Goal: Information Seeking & Learning: Find specific page/section

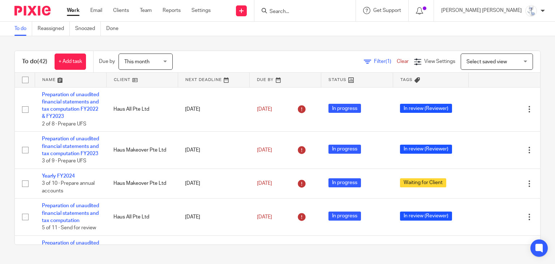
click at [334, 12] on input "Search" at bounding box center [301, 12] width 65 height 7
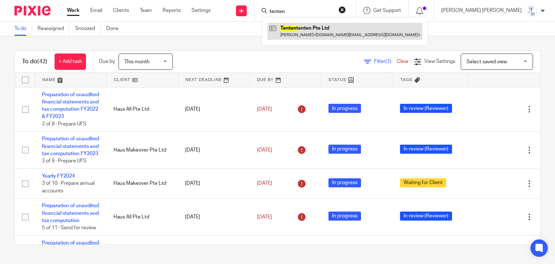
type input "tenten"
click at [344, 24] on link at bounding box center [345, 31] width 155 height 17
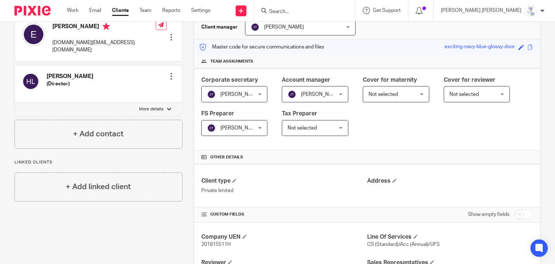
scroll to position [108, 0]
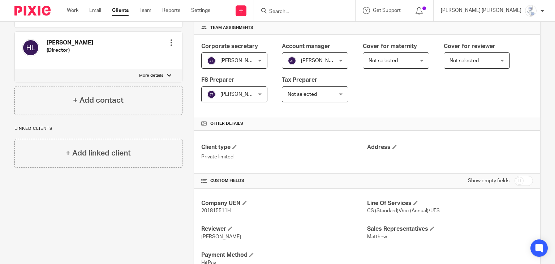
click at [342, 7] on form at bounding box center [307, 10] width 77 height 9
click at [334, 12] on input "Search" at bounding box center [301, 12] width 65 height 7
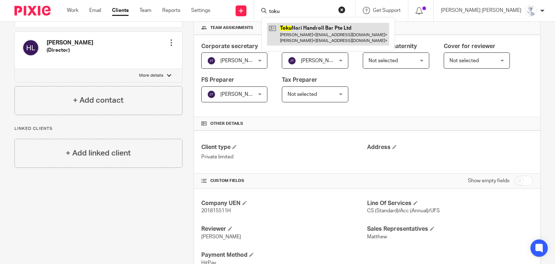
type input "toku"
click at [364, 32] on link at bounding box center [328, 34] width 122 height 22
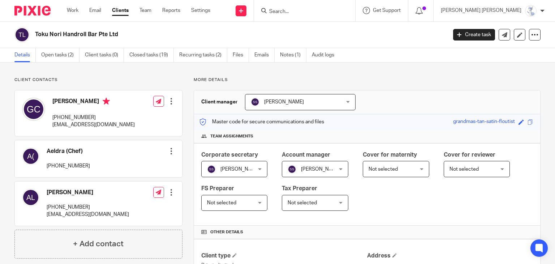
click at [115, 124] on div "[PERSON_NAME] [PHONE_NUMBER] [EMAIL_ADDRESS][DOMAIN_NAME] Edit contact Create c…" at bounding box center [98, 113] width 167 height 46
click at [342, 6] on form at bounding box center [307, 10] width 77 height 9
click at [341, 17] on div at bounding box center [304, 10] width 101 height 21
click at [334, 13] on input "Search" at bounding box center [301, 12] width 65 height 7
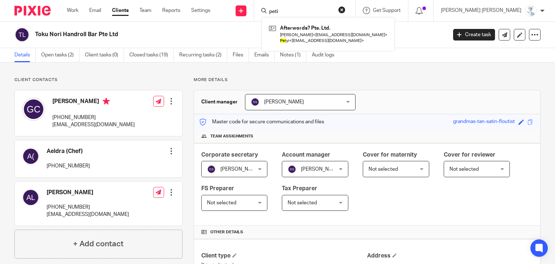
type input "peti"
click at [346, 9] on button "reset" at bounding box center [341, 9] width 7 height 7
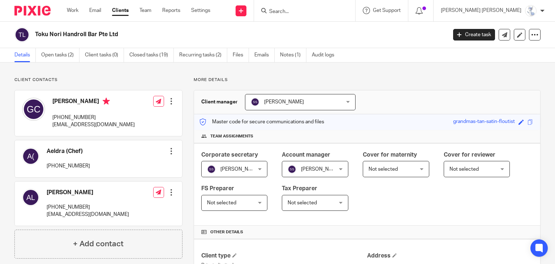
click at [334, 13] on input "Search" at bounding box center [301, 12] width 65 height 7
type input "walldorf"
drag, startPoint x: 359, startPoint y: 6, endPoint x: 354, endPoint y: 8, distance: 4.7
click at [346, 8] on form "walldorf" at bounding box center [307, 10] width 77 height 9
drag, startPoint x: 348, startPoint y: 10, endPoint x: 299, endPoint y: 8, distance: 49.2
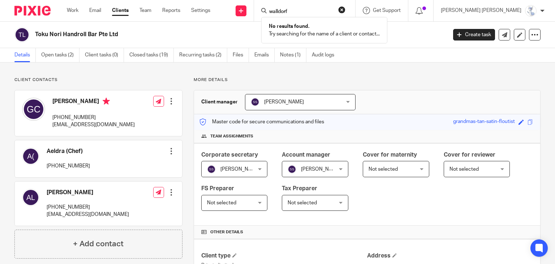
click at [299, 8] on div "Send new email Create task Add client Request signature walldorf No results fou…" at bounding box center [390, 10] width 338 height 21
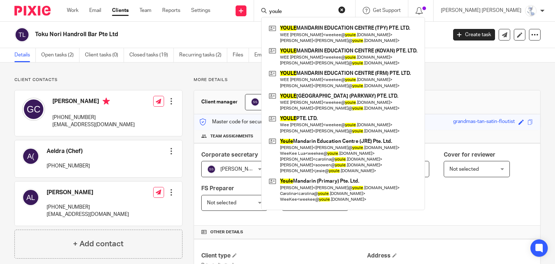
type input "youle"
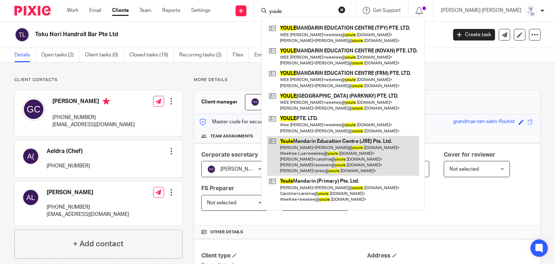
click at [376, 145] on link at bounding box center [343, 156] width 152 height 40
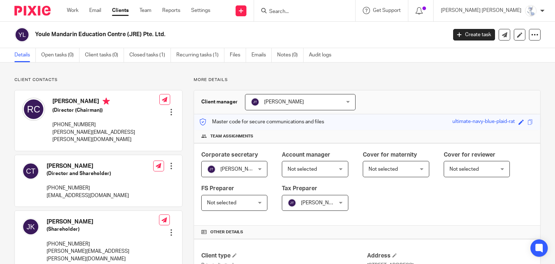
drag, startPoint x: 36, startPoint y: 35, endPoint x: 141, endPoint y: 39, distance: 104.5
click at [141, 39] on div "Youle Mandarin Education Centre (JRE) Pte. Ltd." at bounding box center [228, 34] width 428 height 15
click at [334, 12] on input "Search" at bounding box center [301, 12] width 65 height 7
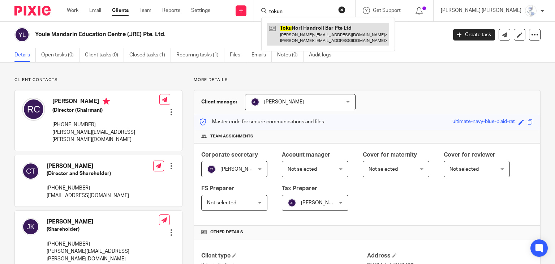
type input "tokun"
click at [347, 33] on link at bounding box center [328, 34] width 122 height 22
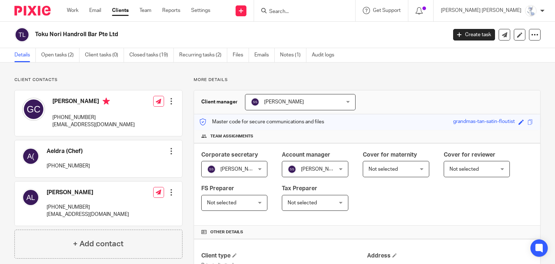
click at [121, 13] on link "Clients" at bounding box center [120, 10] width 17 height 7
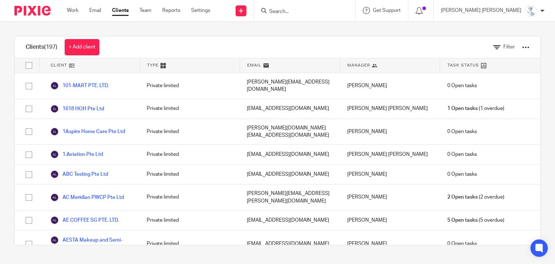
drag, startPoint x: 529, startPoint y: 83, endPoint x: 527, endPoint y: 90, distance: 7.1
click at [528, 91] on div "Clients (197) + Add client Filter Client Type Email Manager Task Status 101-MAR…" at bounding box center [277, 140] width 526 height 209
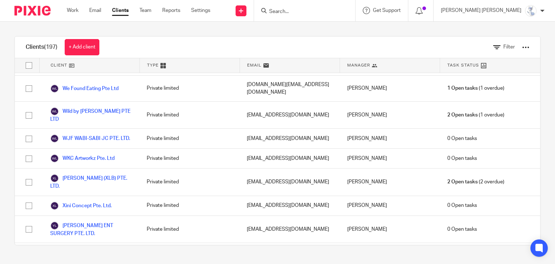
scroll to position [39, 0]
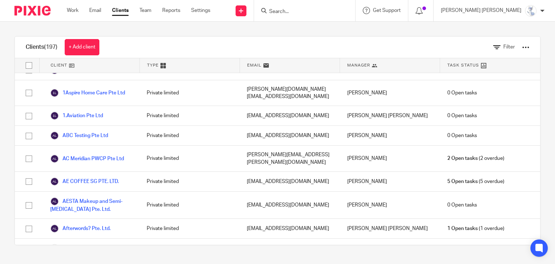
click at [334, 12] on input "Search" at bounding box center [301, 12] width 65 height 7
type input "ae coffee"
click at [342, 29] on link at bounding box center [314, 31] width 94 height 17
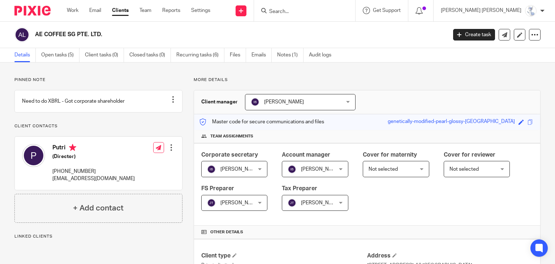
scroll to position [211, 0]
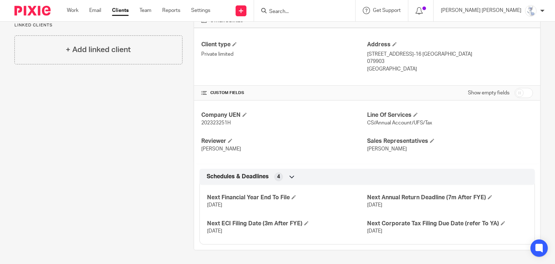
click at [62, 151] on div "Pinned note Need to do XBRL - Got corporate shareholder Unpin note Edit note Cl…" at bounding box center [92, 58] width 179 height 384
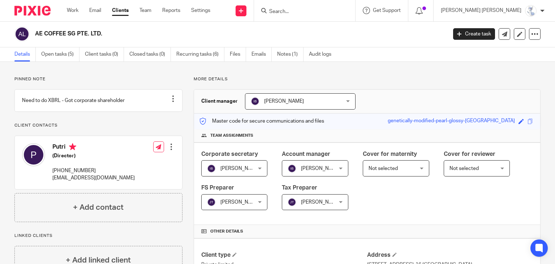
scroll to position [0, 0]
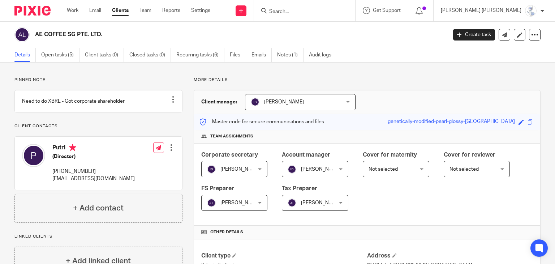
click at [334, 10] on input "Search" at bounding box center [301, 12] width 65 height 7
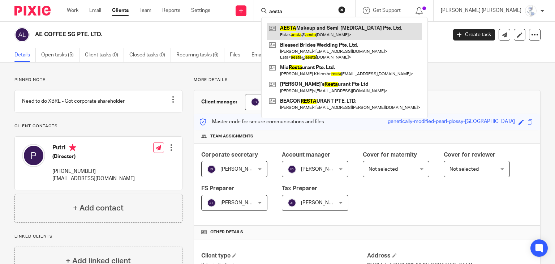
type input "aesta"
click at [348, 27] on link at bounding box center [344, 31] width 155 height 17
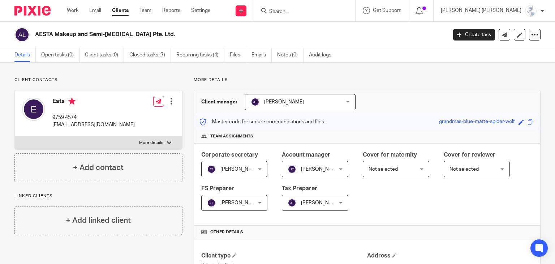
click at [334, 13] on input "Search" at bounding box center [301, 12] width 65 height 7
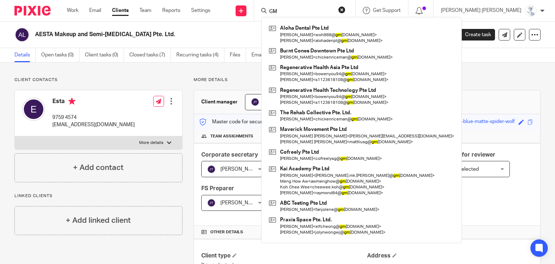
type input "G"
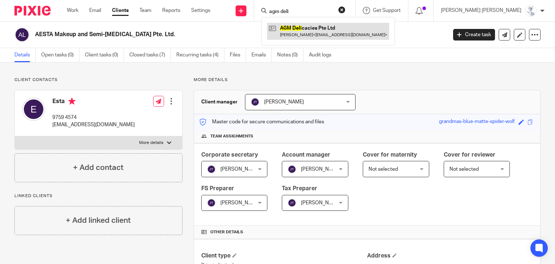
type input "agm deli"
click at [347, 38] on link at bounding box center [328, 31] width 122 height 17
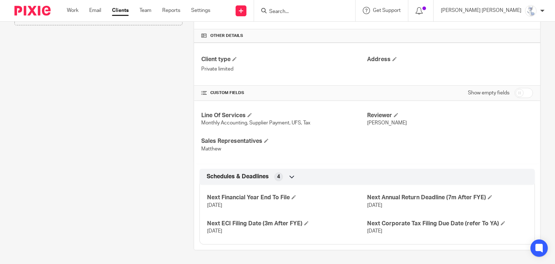
scroll to position [52, 0]
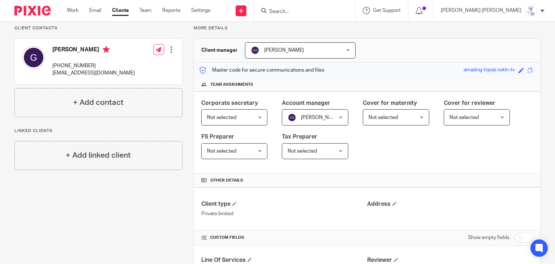
click at [331, 9] on input "Search" at bounding box center [301, 12] width 65 height 7
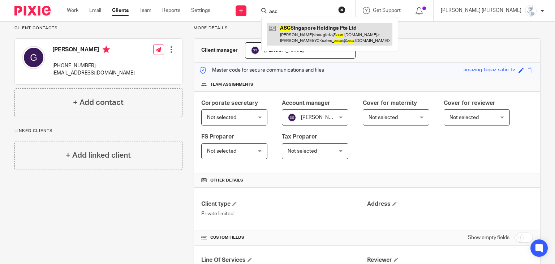
type input "asc"
click at [337, 35] on link at bounding box center [329, 34] width 125 height 22
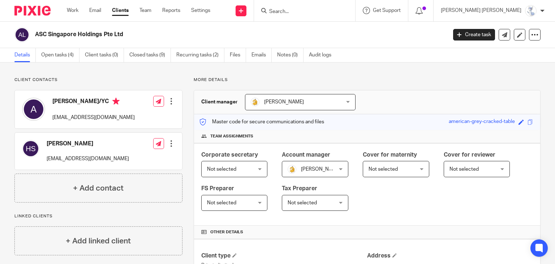
click at [332, 9] on input "Search" at bounding box center [301, 12] width 65 height 7
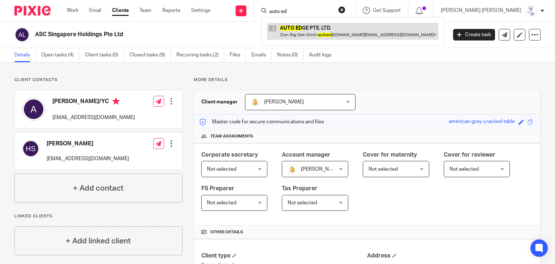
type input "auto ed"
click at [340, 29] on link at bounding box center [352, 31] width 171 height 17
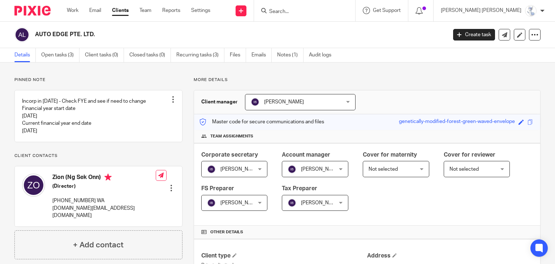
click at [333, 8] on form at bounding box center [307, 10] width 77 height 9
click at [333, 9] on input "Search" at bounding box center [301, 12] width 65 height 7
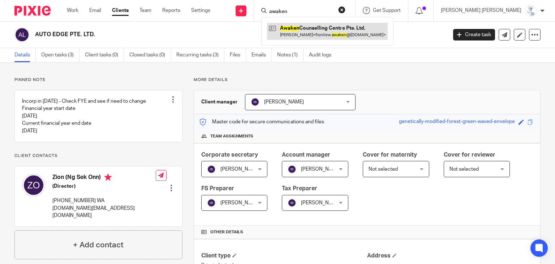
type input "awaken"
click at [342, 25] on link at bounding box center [327, 31] width 121 height 17
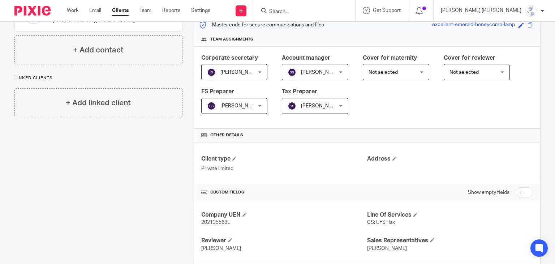
scroll to position [181, 0]
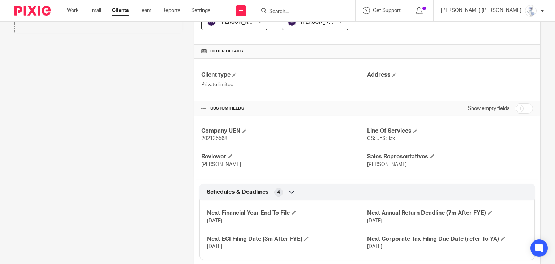
click at [129, 141] on div "Client contacts [PERSON_NAME] [EMAIL_ADDRESS][DOMAIN_NAME] Edit contact Create …" at bounding box center [92, 80] width 179 height 369
click at [332, 9] on input "Search" at bounding box center [301, 12] width 65 height 7
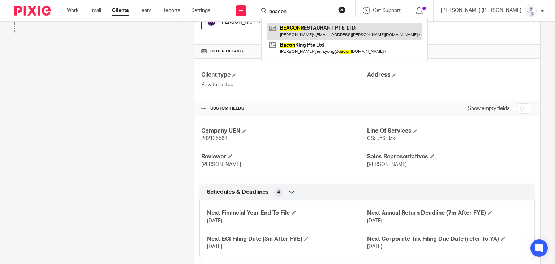
type input "beacon"
click at [353, 34] on link at bounding box center [344, 31] width 155 height 17
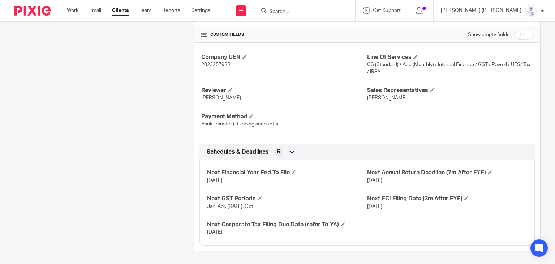
scroll to position [256, 0]
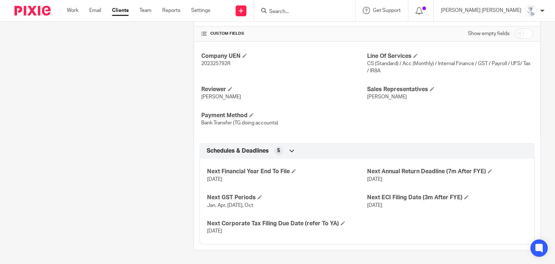
click at [330, 15] on input "Search" at bounding box center [301, 12] width 65 height 7
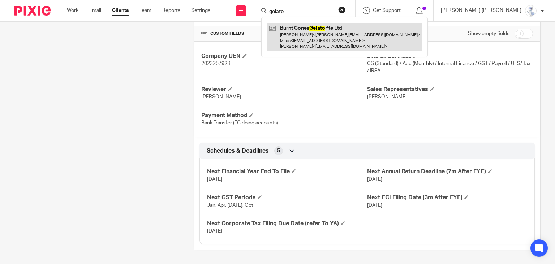
type input "gelato"
click at [345, 31] on link at bounding box center [344, 37] width 155 height 29
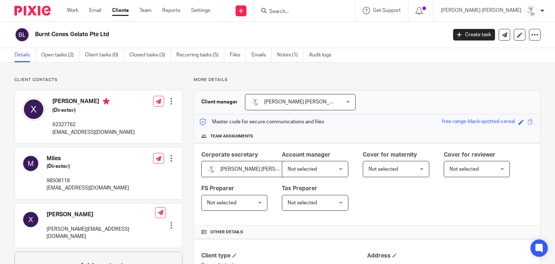
scroll to position [196, 0]
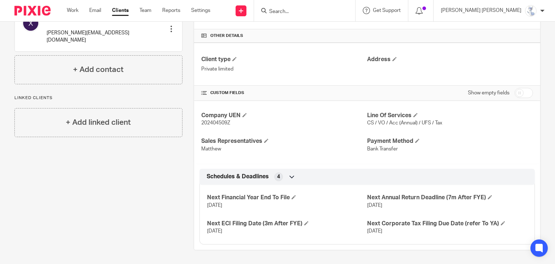
click at [334, 12] on input "Search" at bounding box center [301, 12] width 65 height 7
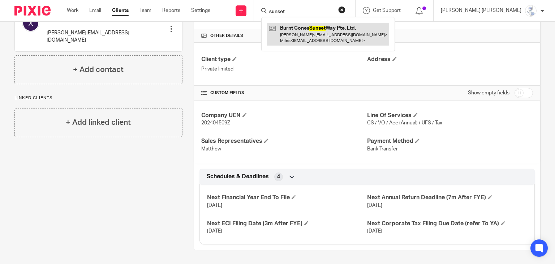
type input "sunset"
click at [345, 34] on link at bounding box center [328, 34] width 122 height 22
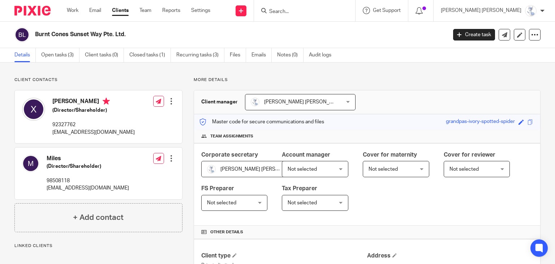
scroll to position [196, 0]
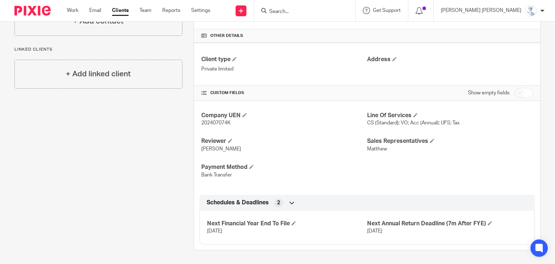
click at [515, 93] on input "checkbox" at bounding box center [524, 93] width 18 height 10
checkbox input "true"
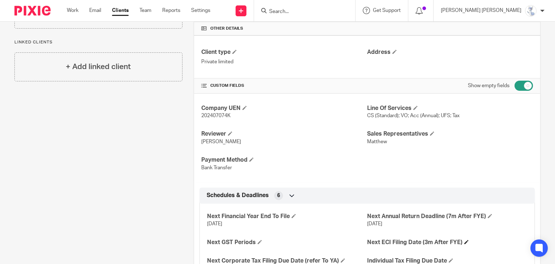
scroll to position [233, 0]
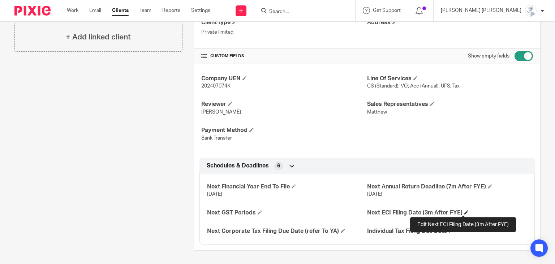
click at [465, 211] on span at bounding box center [467, 212] width 4 height 4
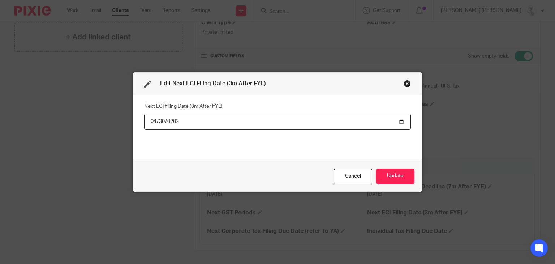
type input "[DATE]"
click at [390, 174] on button "Update" at bounding box center [395, 176] width 39 height 16
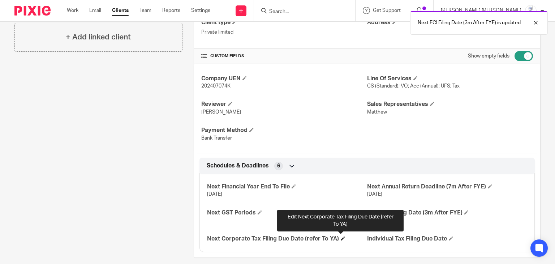
click at [341, 237] on span at bounding box center [343, 238] width 4 height 4
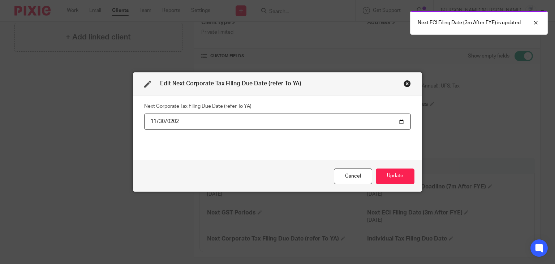
type input "2026-11-30"
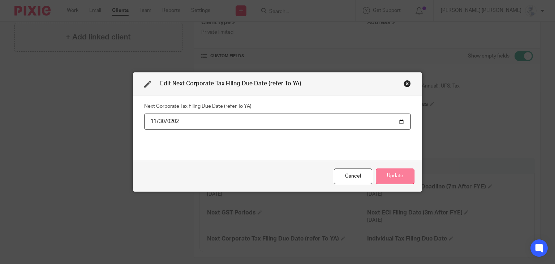
click at [380, 172] on button "Update" at bounding box center [395, 176] width 39 height 16
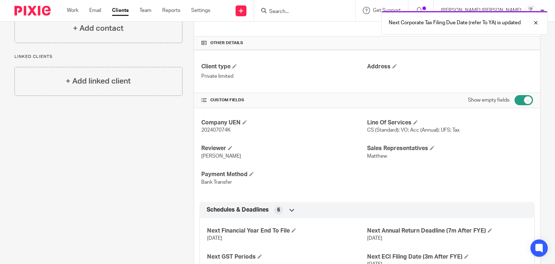
scroll to position [161, 0]
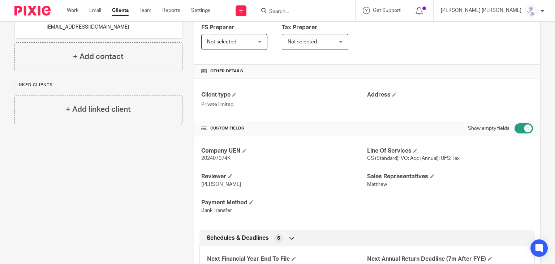
click at [334, 9] on input "Search" at bounding box center [301, 12] width 65 height 7
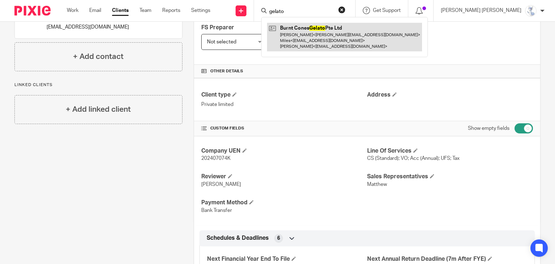
type input "gelato"
click at [351, 31] on link at bounding box center [344, 37] width 155 height 29
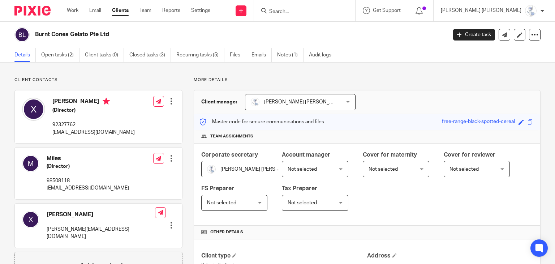
scroll to position [196, 0]
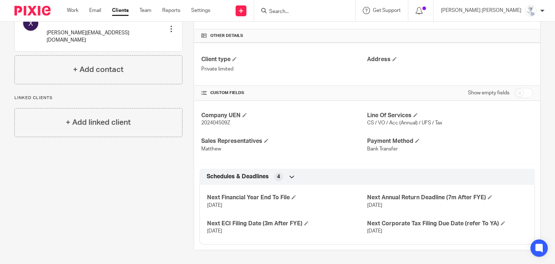
click at [331, 9] on input "Search" at bounding box center [301, 12] width 65 height 7
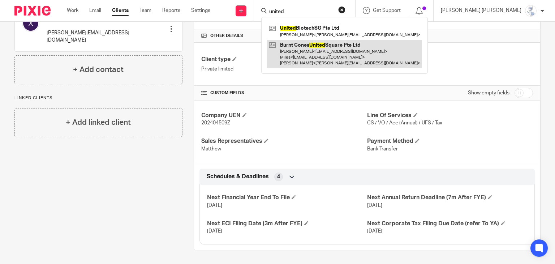
type input "united"
click at [367, 49] on link at bounding box center [344, 54] width 155 height 29
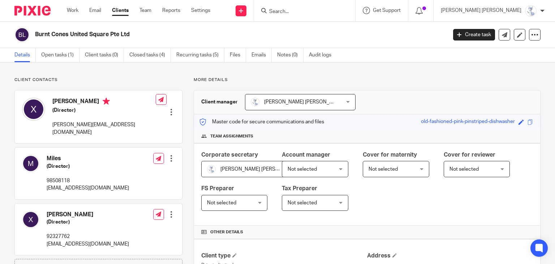
scroll to position [196, 0]
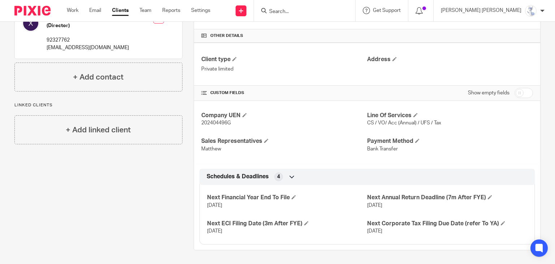
click at [334, 11] on input "Search" at bounding box center [301, 12] width 65 height 7
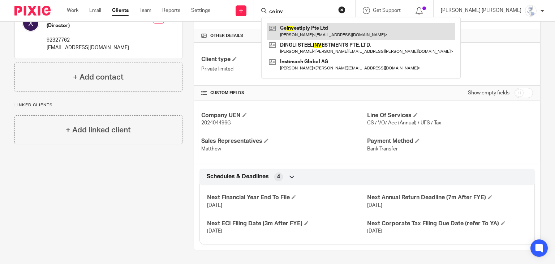
type input "ce inv"
click at [346, 29] on link at bounding box center [361, 31] width 188 height 17
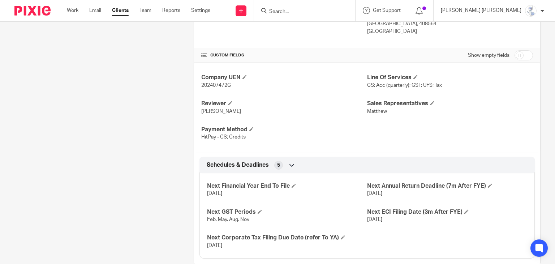
scroll to position [263, 0]
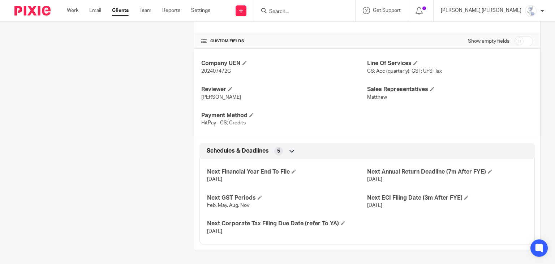
click at [104, 160] on div "Client contacts [PERSON_NAME] 81020877 [EMAIL_ADDRESS][DOMAIN_NAME] Edit contac…" at bounding box center [92, 32] width 179 height 436
click at [334, 13] on input "Search" at bounding box center [301, 12] width 65 height 7
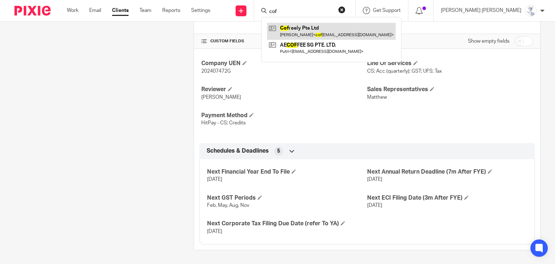
type input "cof"
click at [364, 28] on link at bounding box center [331, 31] width 129 height 17
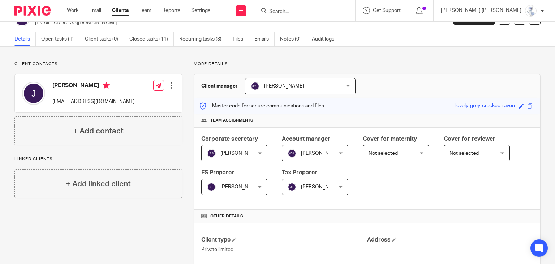
scroll to position [16, 0]
drag, startPoint x: 331, startPoint y: 5, endPoint x: 331, endPoint y: 9, distance: 4.3
click at [331, 5] on div at bounding box center [304, 10] width 101 height 21
click at [331, 9] on input "Search" at bounding box center [301, 12] width 65 height 7
type input "ae cof"
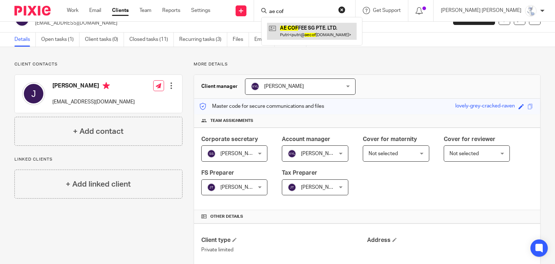
click at [357, 28] on link at bounding box center [312, 31] width 90 height 17
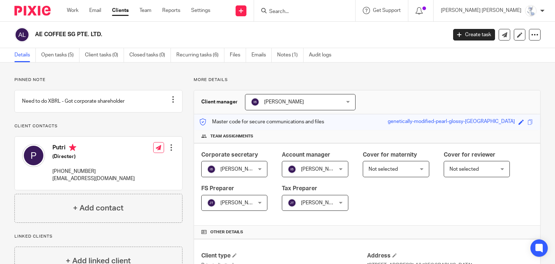
click at [334, 10] on input "Search" at bounding box center [301, 12] width 65 height 7
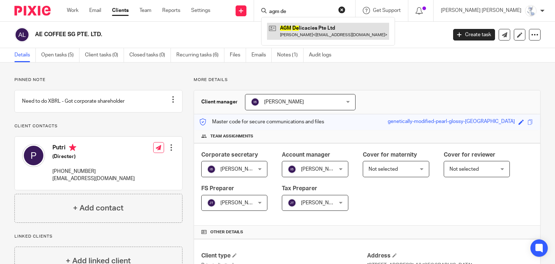
type input "agm de"
click at [342, 24] on link at bounding box center [328, 31] width 122 height 17
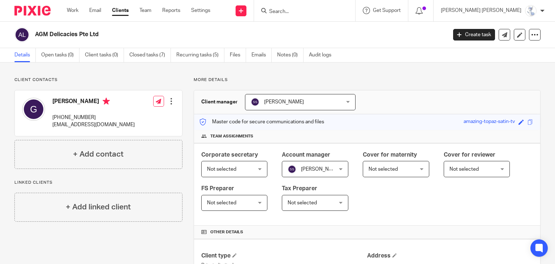
click at [338, 8] on form at bounding box center [307, 10] width 77 height 9
click at [334, 10] on input "Search" at bounding box center [301, 12] width 65 height 7
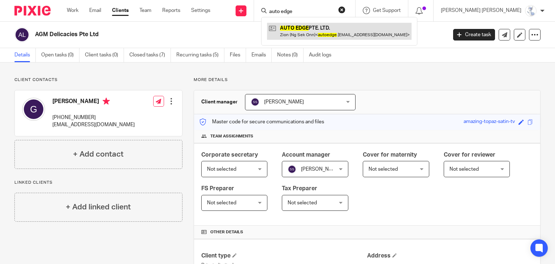
type input "auto edge"
click at [339, 35] on link at bounding box center [339, 31] width 145 height 17
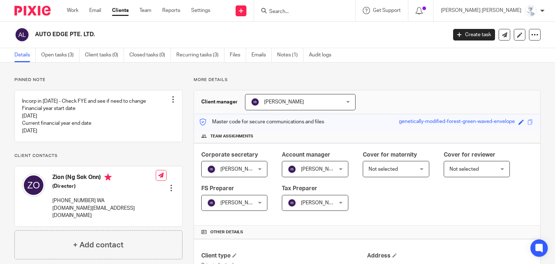
click at [334, 12] on input "Search" at bounding box center [301, 12] width 65 height 7
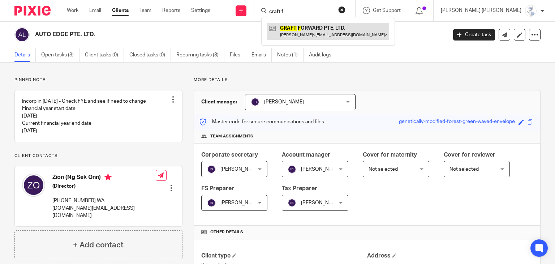
type input "craft f"
click at [358, 29] on link at bounding box center [328, 31] width 122 height 17
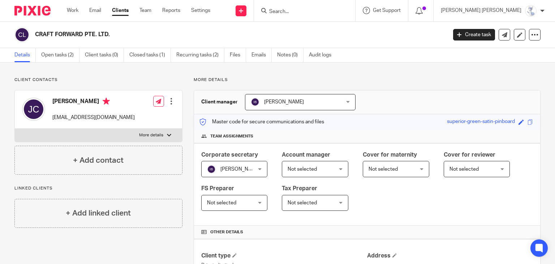
click at [332, 13] on input "Search" at bounding box center [301, 12] width 65 height 7
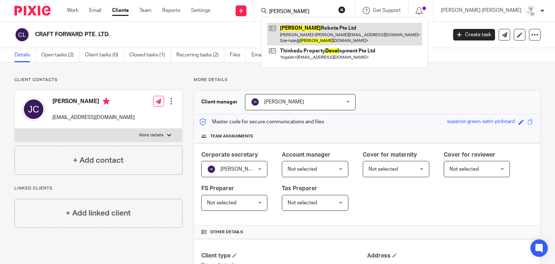
type input "devol"
click at [341, 31] on link at bounding box center [344, 34] width 155 height 22
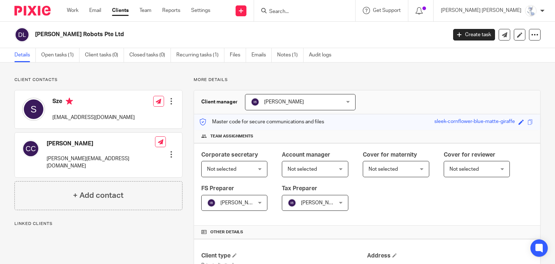
scroll to position [196, 0]
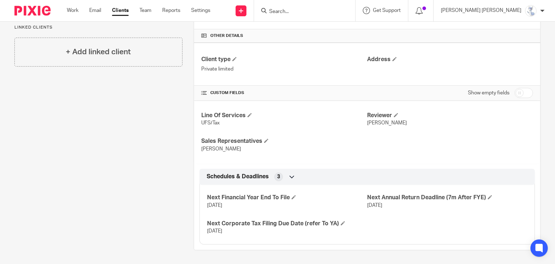
click at [322, 11] on input "Search" at bounding box center [301, 12] width 65 height 7
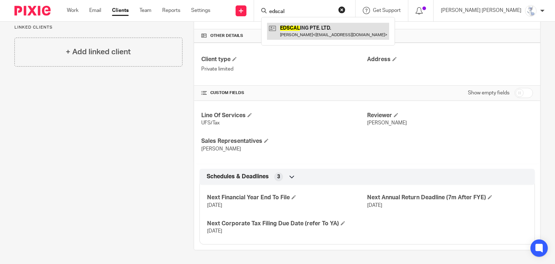
type input "edscal"
click at [358, 32] on link at bounding box center [328, 31] width 122 height 17
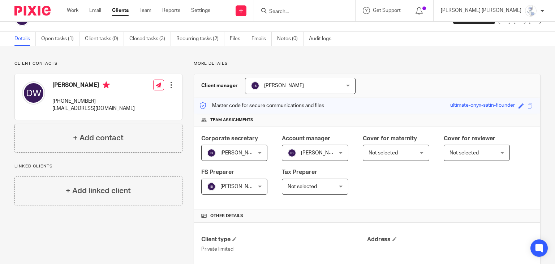
scroll to position [16, 0]
click at [331, 12] on input "Search" at bounding box center [301, 12] width 65 height 7
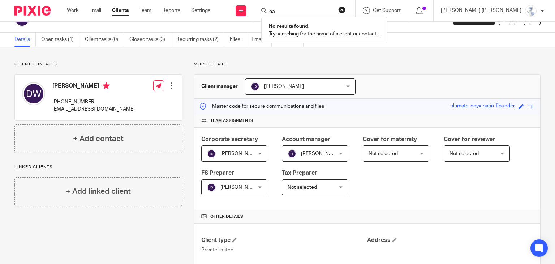
type input "e"
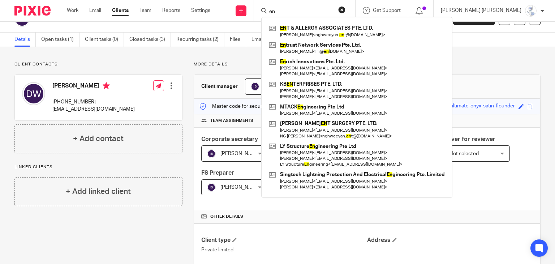
type input "e"
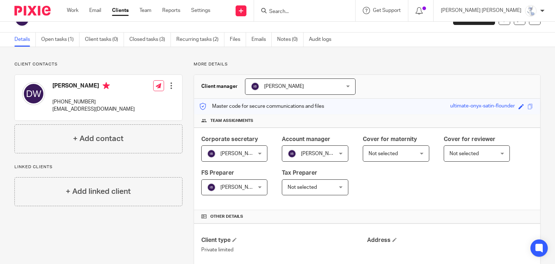
click at [334, 9] on input "Search" at bounding box center [301, 12] width 65 height 7
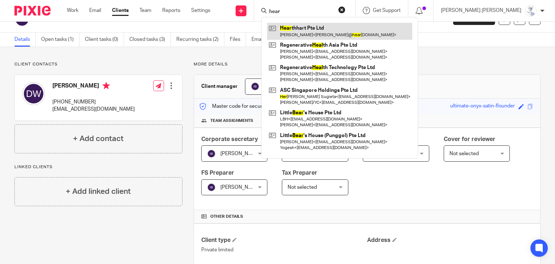
type input "hear"
click at [349, 34] on link at bounding box center [339, 31] width 145 height 17
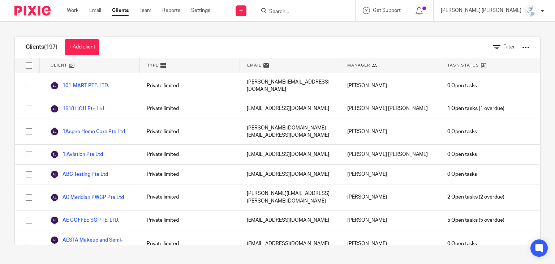
click at [522, 46] on div at bounding box center [525, 47] width 7 height 7
click at [504, 46] on span "Filter" at bounding box center [510, 46] width 12 height 5
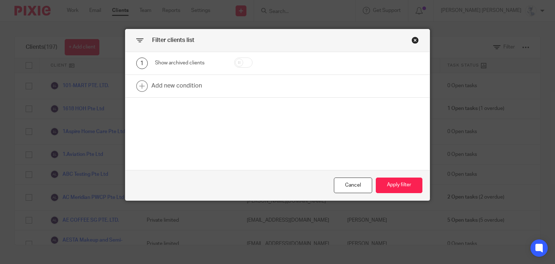
click at [242, 59] on input "checkbox" at bounding box center [243, 62] width 18 height 10
checkbox input "true"
click at [394, 183] on button "Apply filter" at bounding box center [399, 185] width 47 height 16
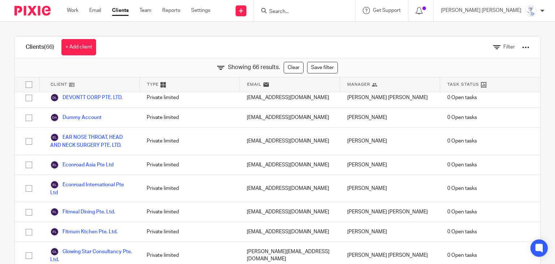
scroll to position [398, 0]
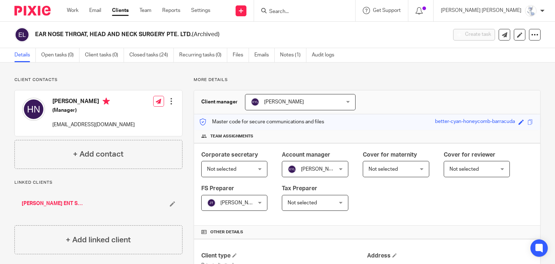
click at [334, 11] on input "Search" at bounding box center [301, 12] width 65 height 7
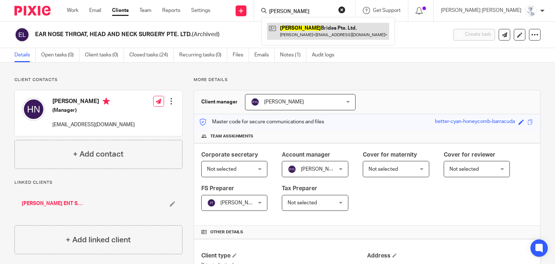
type input "frieda"
click at [344, 29] on link at bounding box center [328, 31] width 122 height 17
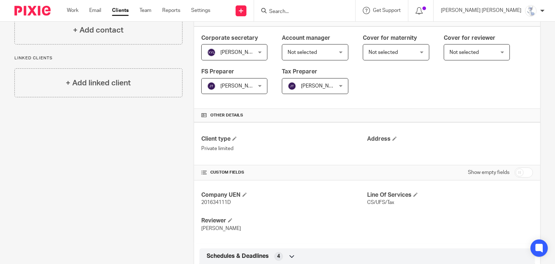
scroll to position [196, 0]
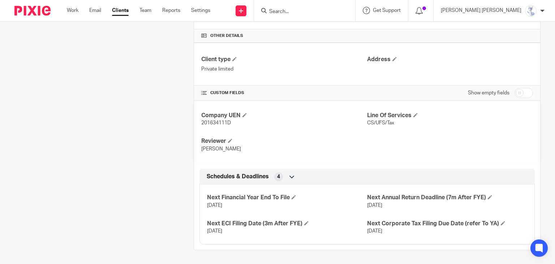
click at [334, 9] on input "Search" at bounding box center [301, 12] width 65 height 7
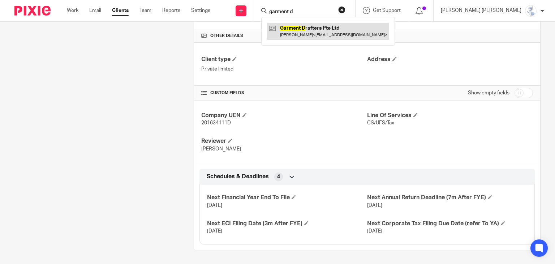
type input "garment d"
click at [355, 30] on link at bounding box center [328, 31] width 122 height 17
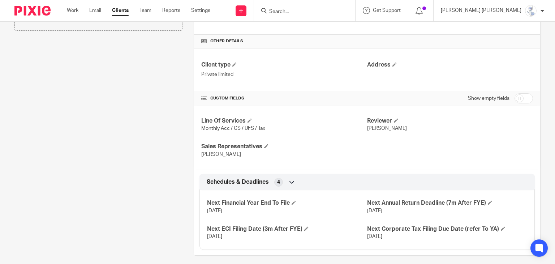
scroll to position [196, 0]
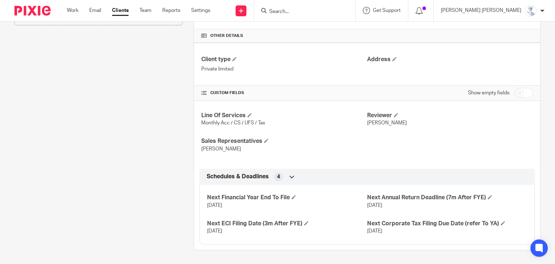
click at [334, 13] on input "Search" at bounding box center [301, 12] width 65 height 7
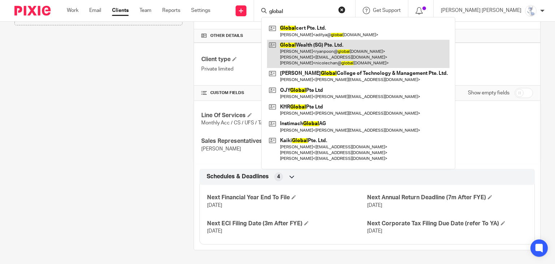
type input "global"
click at [368, 47] on link at bounding box center [358, 54] width 183 height 29
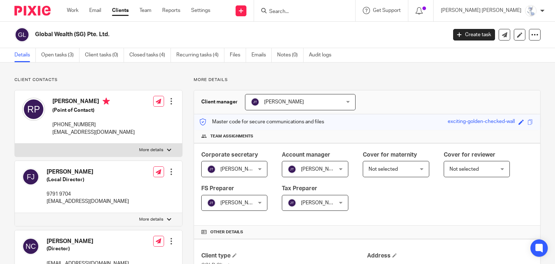
scroll to position [217, 0]
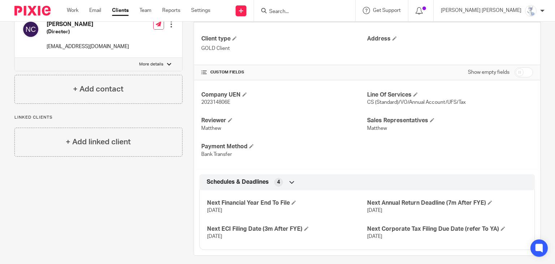
click at [335, 16] on div at bounding box center [304, 10] width 101 height 21
click at [333, 11] on input "Search" at bounding box center [301, 12] width 65 height 7
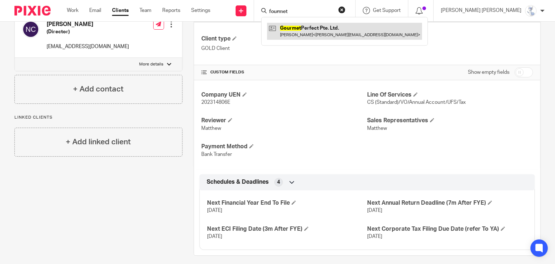
type input "fourmet"
click at [344, 30] on link at bounding box center [344, 31] width 155 height 17
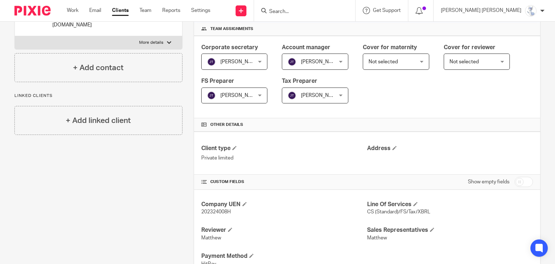
scroll to position [222, 0]
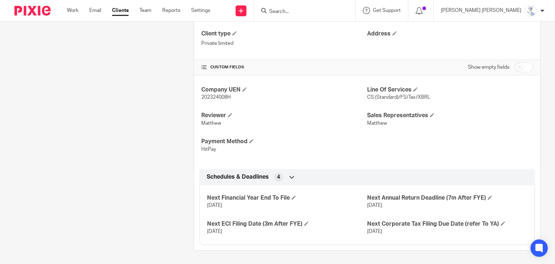
click at [334, 11] on input "Search" at bounding box center [301, 12] width 65 height 7
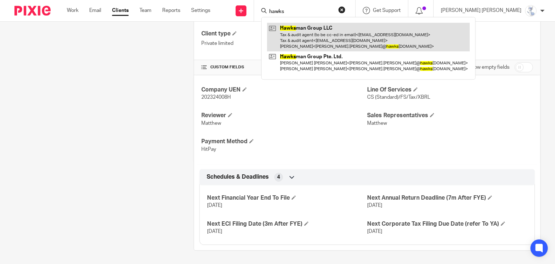
type input "hawks"
click at [353, 25] on link at bounding box center [368, 37] width 203 height 29
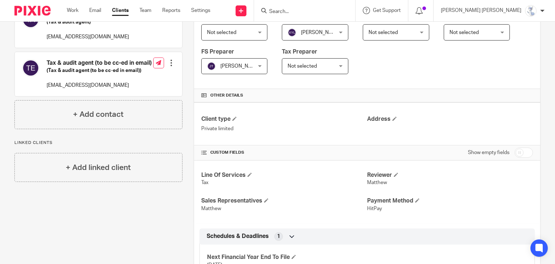
scroll to position [170, 0]
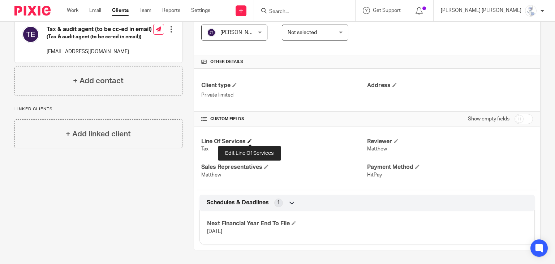
click at [250, 141] on span at bounding box center [250, 141] width 4 height 4
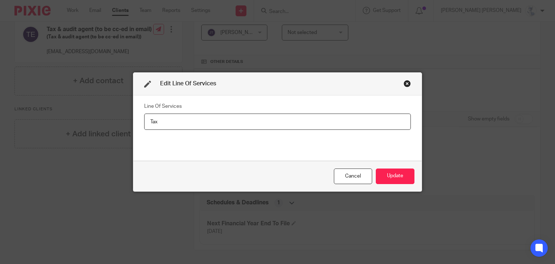
click at [146, 120] on input "Tax" at bounding box center [277, 122] width 267 height 16
click at [178, 121] on input "Acc (Monthly)/ Tax" at bounding box center [277, 122] width 267 height 16
type input "Acc (Monthly) / Tax"
click at [397, 176] on button "Update" at bounding box center [395, 176] width 39 height 16
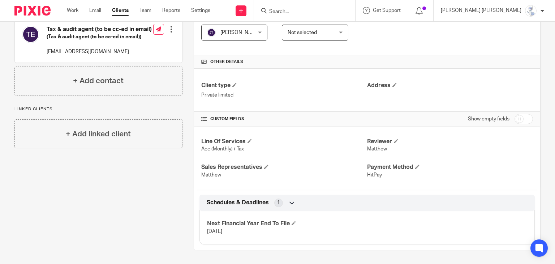
click at [334, 13] on input "Search" at bounding box center [301, 12] width 65 height 7
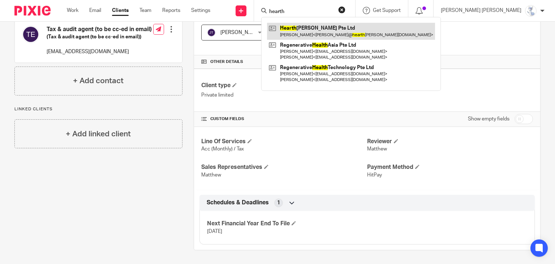
type input "hearth"
click at [352, 28] on link at bounding box center [351, 31] width 168 height 17
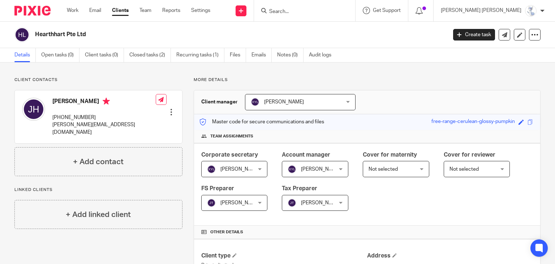
click at [332, 10] on input "Search" at bounding box center [301, 12] width 65 height 7
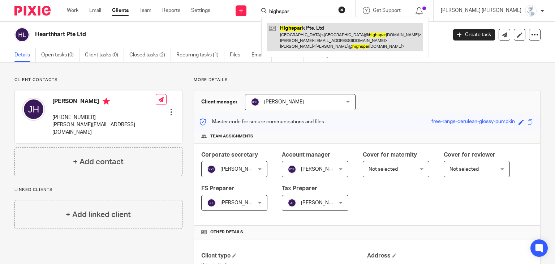
type input "highspar"
click at [341, 31] on link at bounding box center [345, 37] width 156 height 29
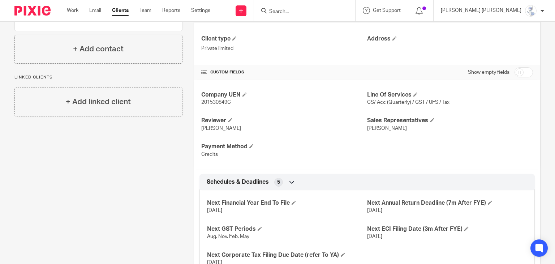
scroll to position [248, 0]
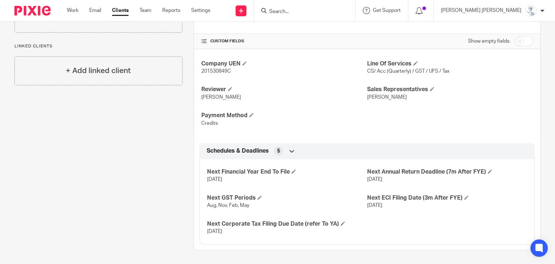
click at [334, 12] on input "Search" at bounding box center [301, 12] width 65 height 7
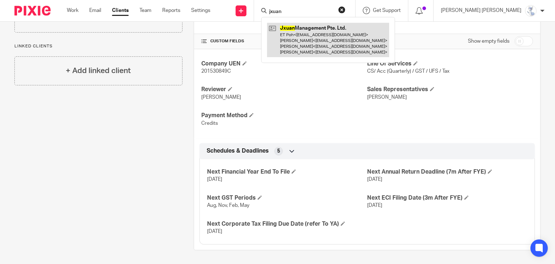
type input "jxuan"
click at [360, 36] on link at bounding box center [328, 40] width 122 height 34
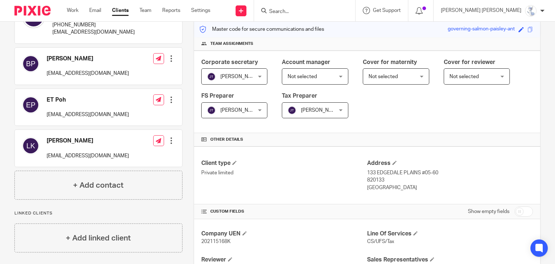
scroll to position [56, 0]
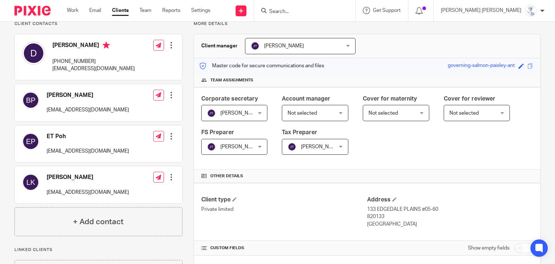
click at [355, 17] on div at bounding box center [304, 10] width 101 height 21
click at [334, 11] on input "Search" at bounding box center [301, 12] width 65 height 7
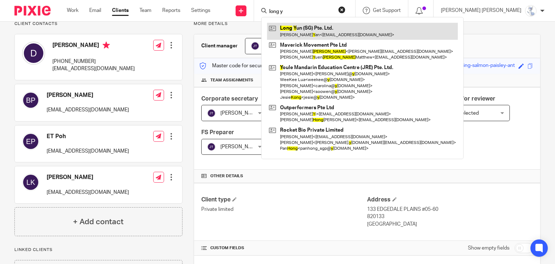
type input "long y"
click at [351, 28] on link at bounding box center [362, 31] width 191 height 17
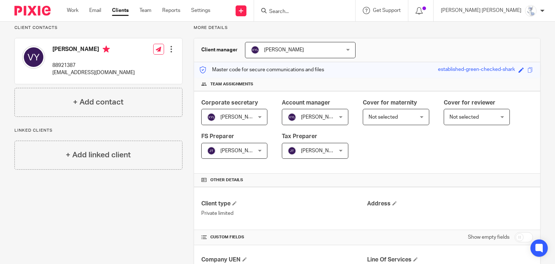
scroll to position [52, 0]
click at [110, 198] on div "Client contacts Vicky Yan 88921387 vickyyan0065@gmail.com Edit contact Create c…" at bounding box center [92, 209] width 179 height 369
click at [334, 10] on input "Search" at bounding box center [301, 12] width 65 height 7
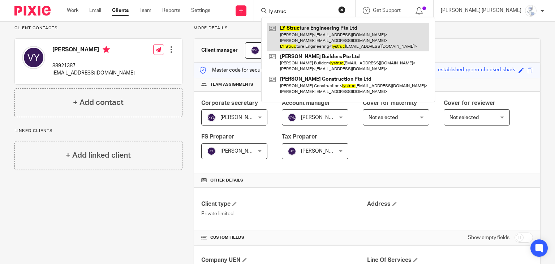
type input "ly struc"
click at [352, 29] on link at bounding box center [348, 37] width 162 height 29
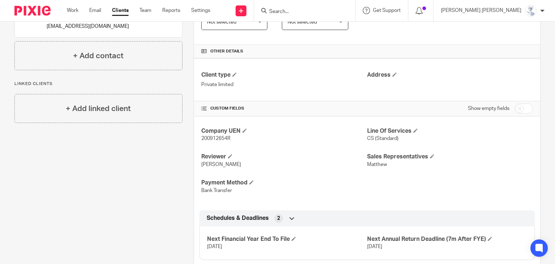
scroll to position [196, 0]
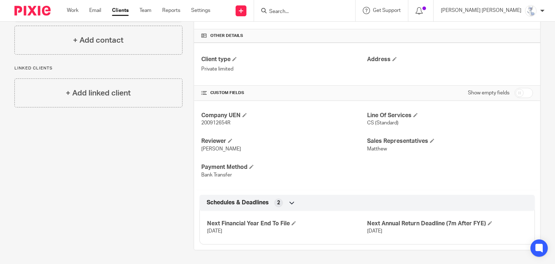
click at [331, 13] on input "Search" at bounding box center [301, 12] width 65 height 7
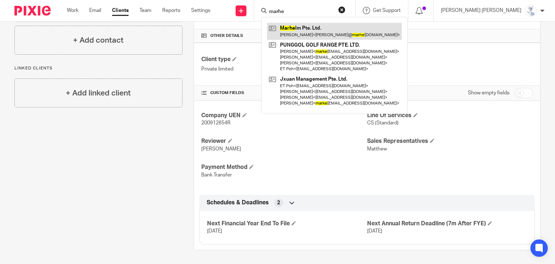
type input "marhe"
click at [353, 28] on link at bounding box center [334, 31] width 135 height 17
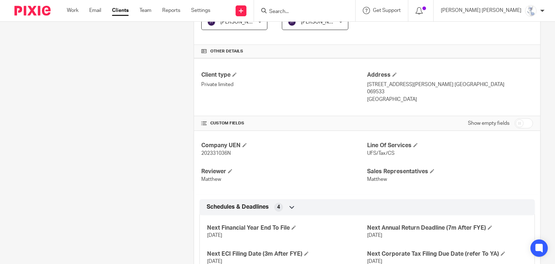
scroll to position [211, 0]
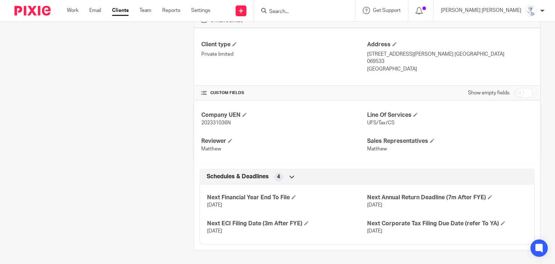
click at [334, 12] on input "Search" at bounding box center [301, 12] width 65 height 7
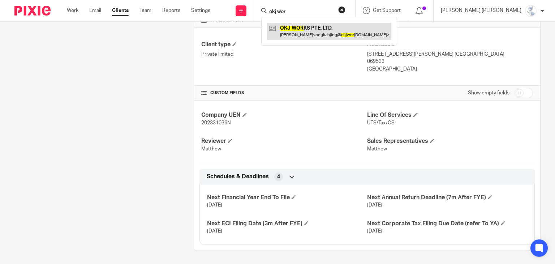
type input "okj wor"
click at [347, 36] on link at bounding box center [329, 31] width 124 height 17
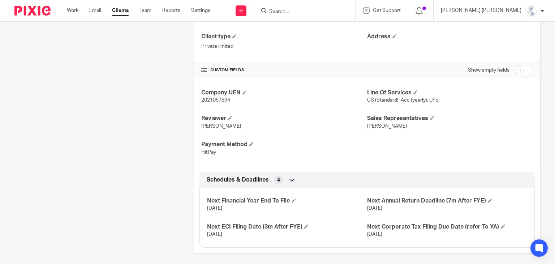
scroll to position [222, 0]
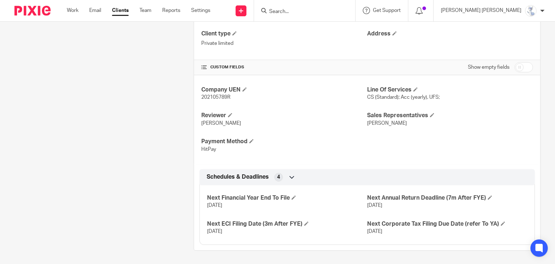
click at [531, 94] on div "Company UEN 202105789R Line Of Services CS (Standard); Acc (yearly), UFS; Revie…" at bounding box center [367, 119] width 346 height 89
click at [334, 10] on input "Search" at bounding box center [301, 12] width 65 height 7
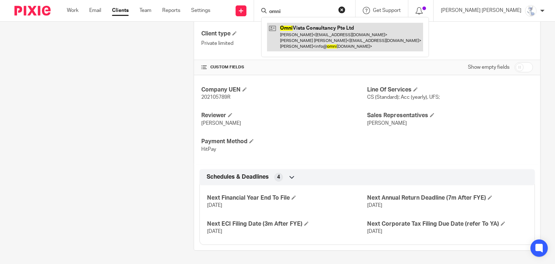
type input "omni"
click at [357, 38] on link at bounding box center [345, 37] width 156 height 29
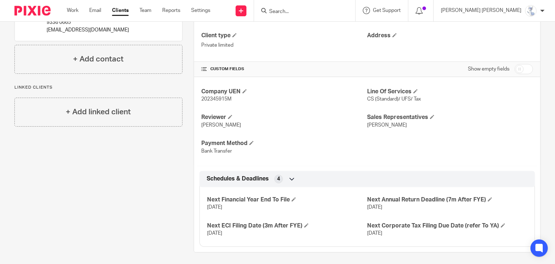
scroll to position [222, 0]
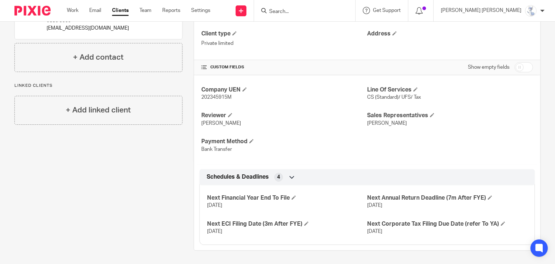
click at [125, 183] on div "Client contacts [PERSON_NAME] [PERSON_NAME] (Director & Shareholder) 87860000 […" at bounding box center [92, 52] width 179 height 395
click at [496, 223] on h4 "Next Corporate Tax Filing Due Date (refer To YA)" at bounding box center [447, 224] width 160 height 8
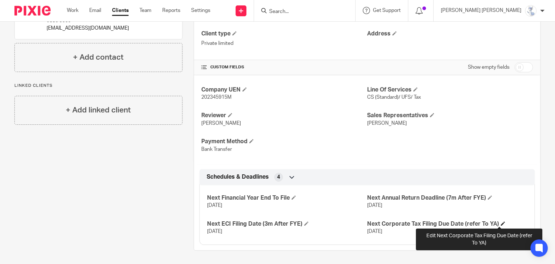
click at [501, 222] on span at bounding box center [503, 223] width 4 height 4
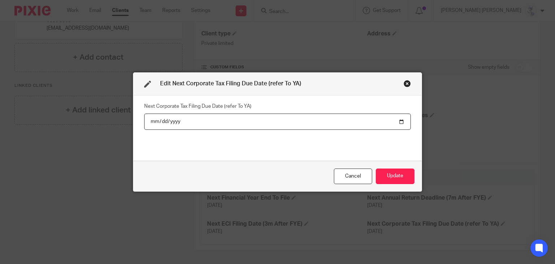
click at [174, 121] on input "2026-11-30" at bounding box center [277, 122] width 267 height 16
type input "2025-11-30"
click at [395, 172] on button "Update" at bounding box center [395, 176] width 39 height 16
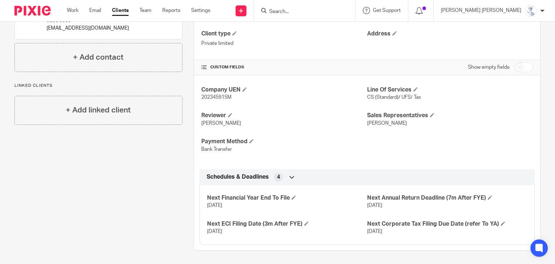
drag, startPoint x: 331, startPoint y: 15, endPoint x: 334, endPoint y: 10, distance: 5.2
click at [331, 13] on input "Search" at bounding box center [301, 12] width 65 height 7
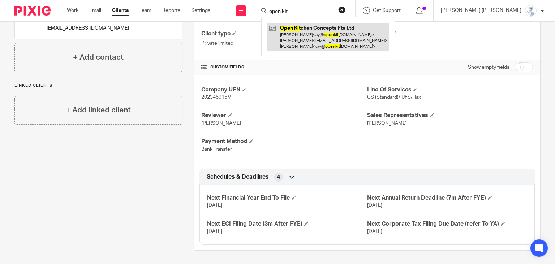
type input "open kit"
click at [340, 31] on link at bounding box center [328, 37] width 122 height 29
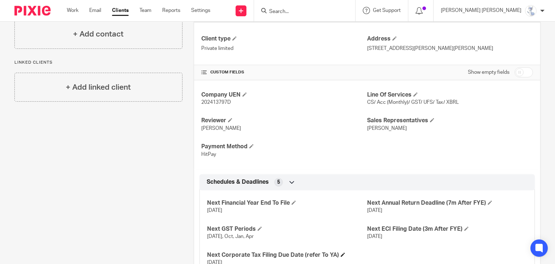
scroll to position [248, 0]
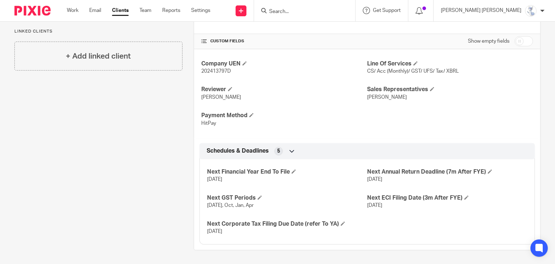
click at [334, 10] on input "Search" at bounding box center [301, 12] width 65 height 7
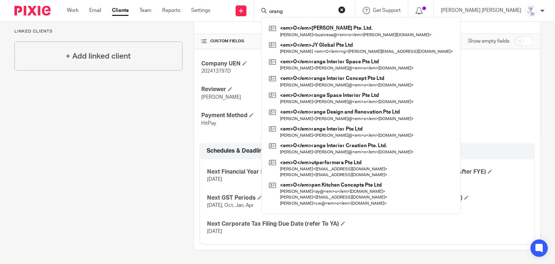
type input "orange"
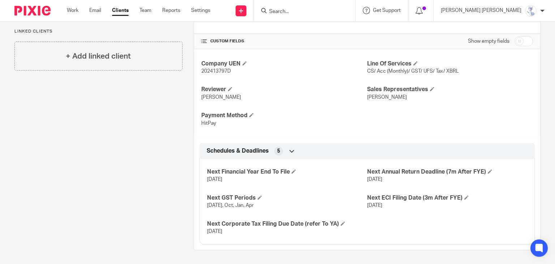
click at [334, 9] on input "Search" at bounding box center [301, 12] width 65 height 7
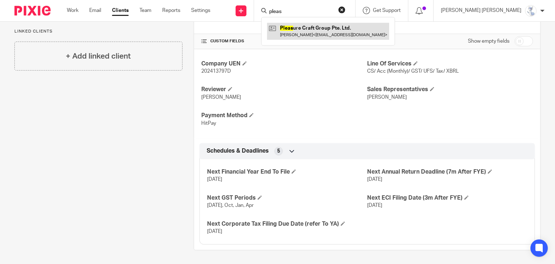
type input "pleas"
click at [360, 34] on link at bounding box center [328, 31] width 122 height 17
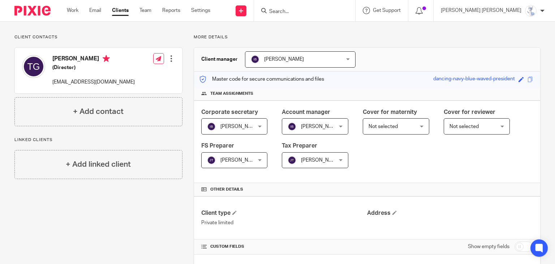
scroll to position [41, 0]
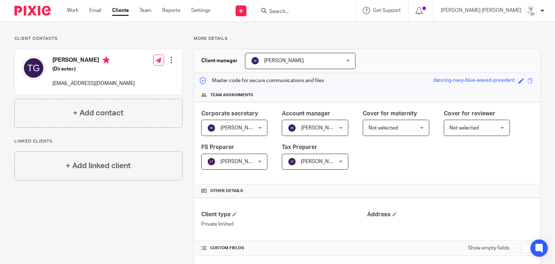
click at [334, 12] on input "Search" at bounding box center [301, 12] width 65 height 7
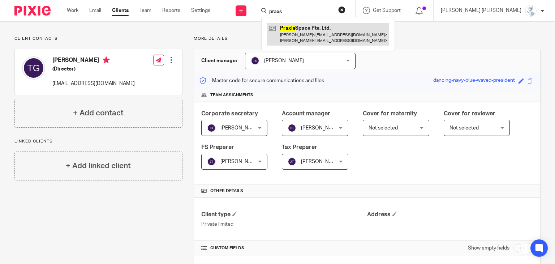
type input "praxs"
click at [344, 30] on link at bounding box center [328, 34] width 122 height 22
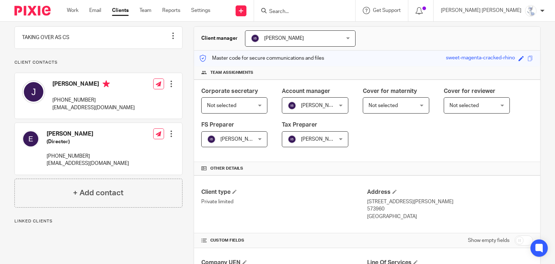
scroll to position [237, 0]
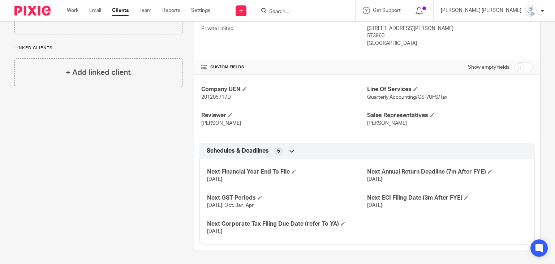
click at [334, 12] on input "Search" at bounding box center [301, 12] width 65 height 7
type input "u"
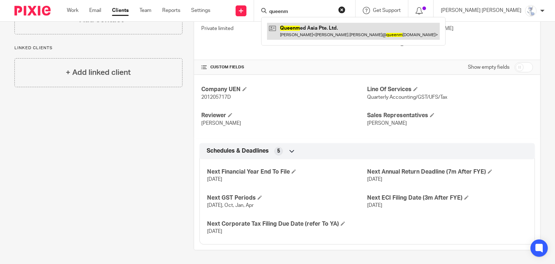
type input "queenm"
click at [355, 23] on link at bounding box center [353, 31] width 173 height 17
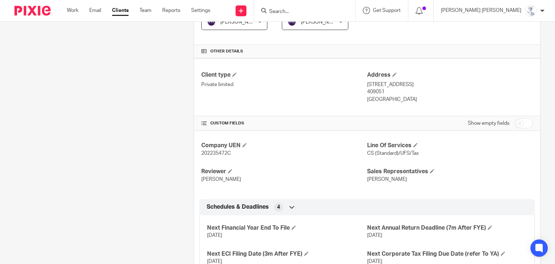
scroll to position [211, 0]
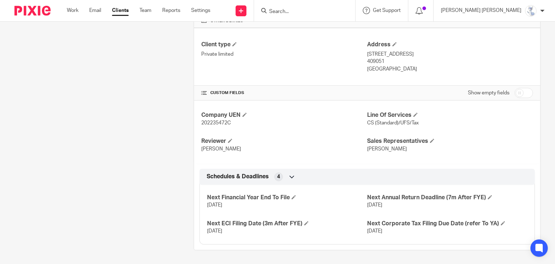
click at [334, 10] on input "Search" at bounding box center [301, 12] width 65 height 7
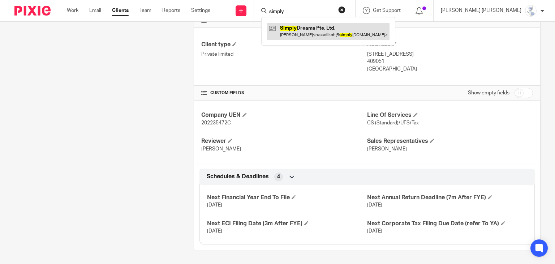
type input "simply"
click at [335, 34] on link at bounding box center [328, 31] width 123 height 17
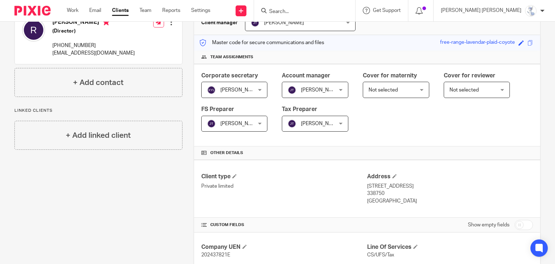
scroll to position [67, 0]
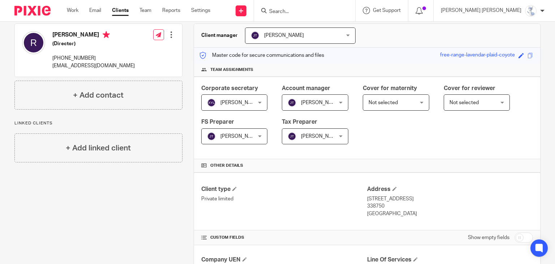
click at [334, 12] on input "Search" at bounding box center [301, 12] width 65 height 7
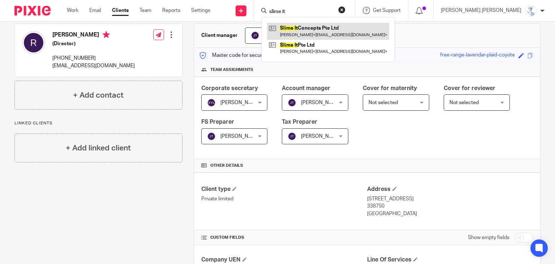
type input "slime it"
click at [357, 25] on link at bounding box center [328, 31] width 122 height 17
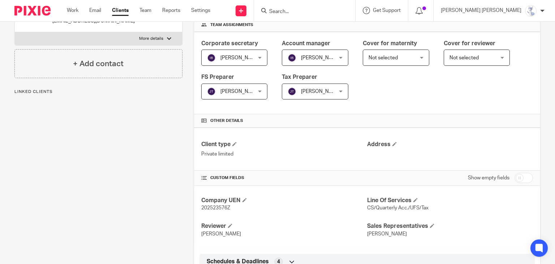
scroll to position [196, 0]
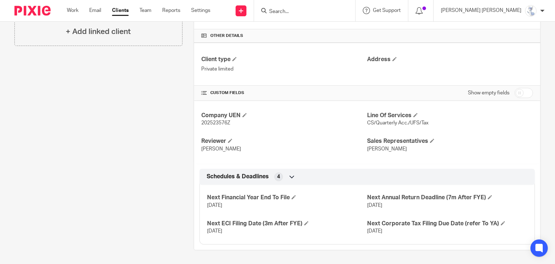
click at [334, 14] on input "Search" at bounding box center [301, 12] width 65 height 7
type input "sdbr"
click at [334, 12] on input "Search" at bounding box center [301, 12] width 65 height 7
type input "the black"
click at [349, 27] on link at bounding box center [318, 31] width 102 height 17
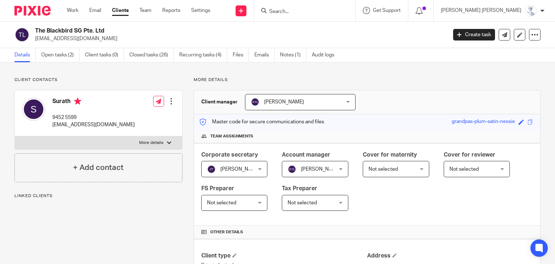
scroll to position [248, 0]
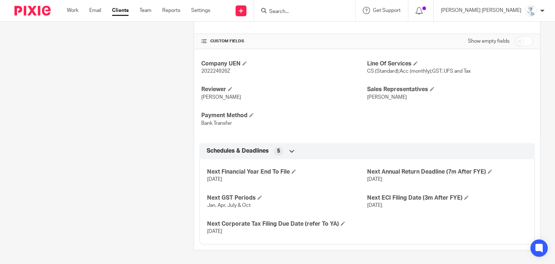
click at [328, 9] on input "Search" at bounding box center [301, 12] width 65 height 7
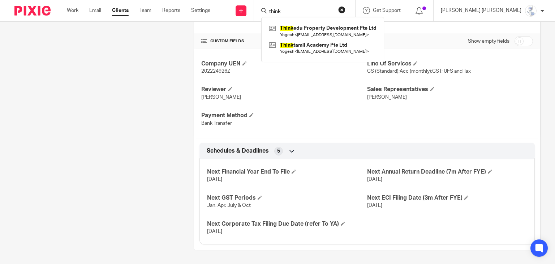
click at [334, 9] on input "think" at bounding box center [301, 12] width 65 height 7
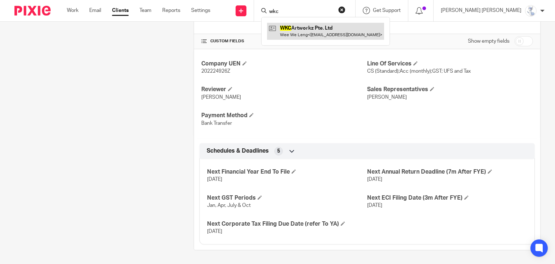
type input "wkc"
click at [347, 25] on link at bounding box center [325, 31] width 117 height 17
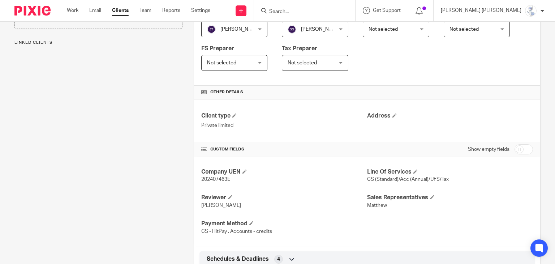
scroll to position [222, 0]
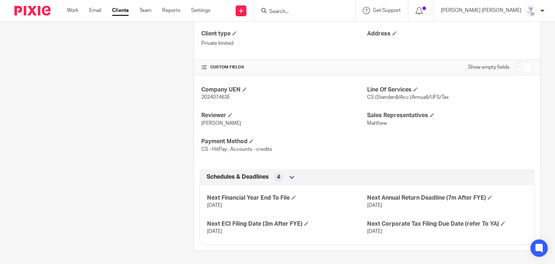
click at [346, 7] on form at bounding box center [307, 10] width 77 height 9
click at [334, 9] on input "Search" at bounding box center [301, 12] width 65 height 7
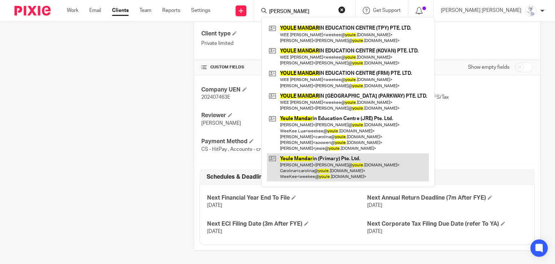
type input "[PERSON_NAME]"
click at [374, 168] on link at bounding box center [348, 167] width 162 height 29
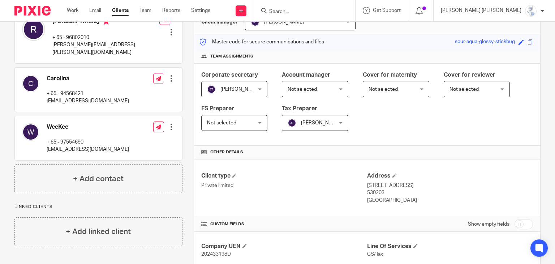
scroll to position [40, 0]
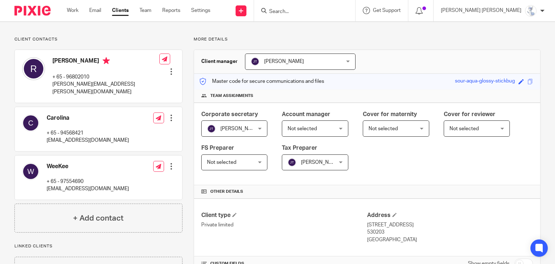
click at [334, 13] on input "Search" at bounding box center [301, 12] width 65 height 7
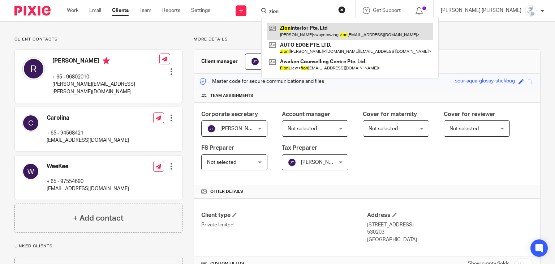
type input "zion"
click at [344, 34] on link at bounding box center [350, 31] width 166 height 17
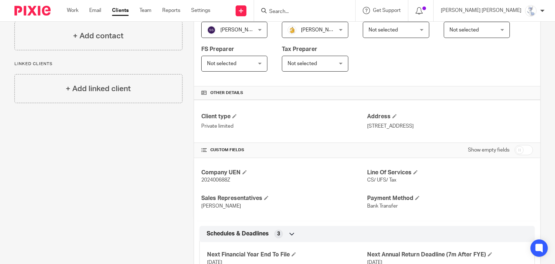
scroll to position [196, 0]
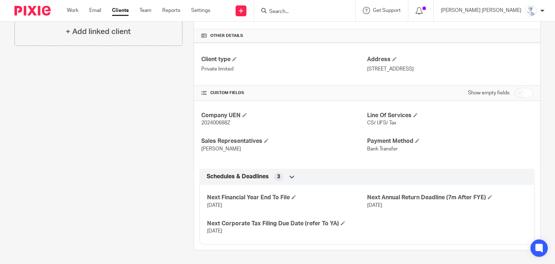
click at [333, 11] on input "Search" at bounding box center [301, 12] width 65 height 7
type input "mak"
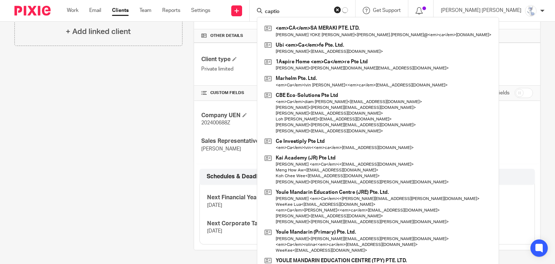
type input "caption"
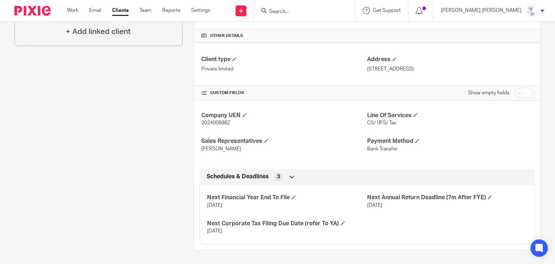
click at [334, 12] on input "Search" at bounding box center [301, 12] width 65 height 7
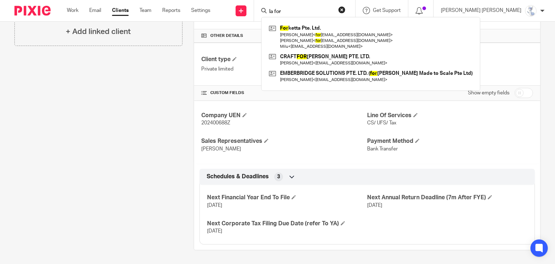
type input "la fork"
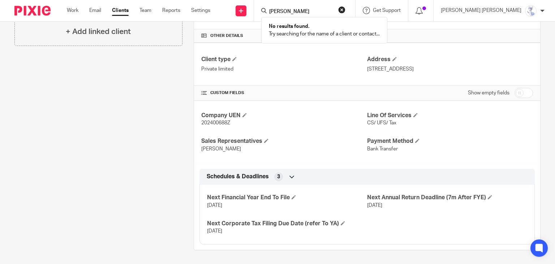
type input "[PERSON_NAME]"
